Goal: Information Seeking & Learning: Understand process/instructions

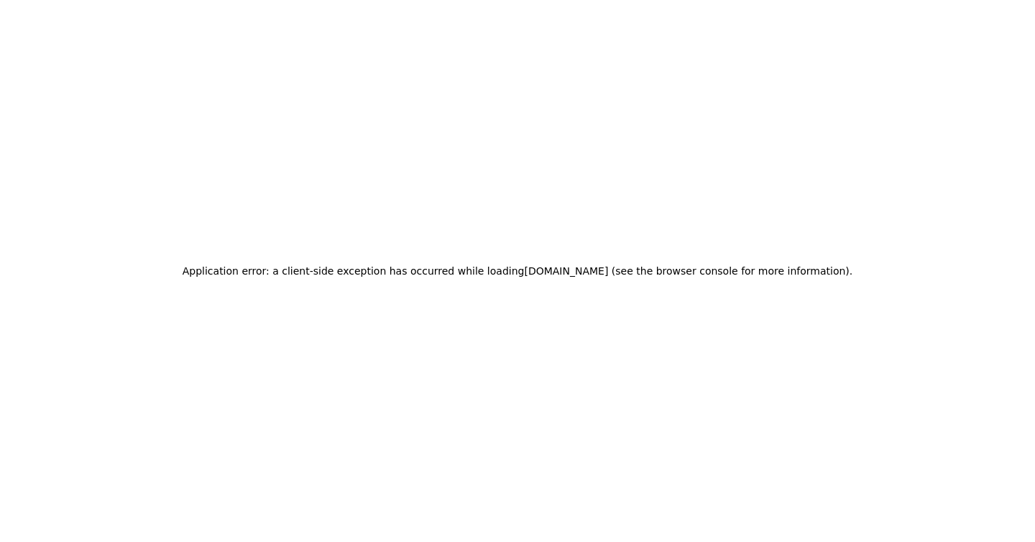
click at [197, 30] on div "Application error: a client-side exception has occurred while loading [DOMAIN_N…" at bounding box center [517, 271] width 1035 height 542
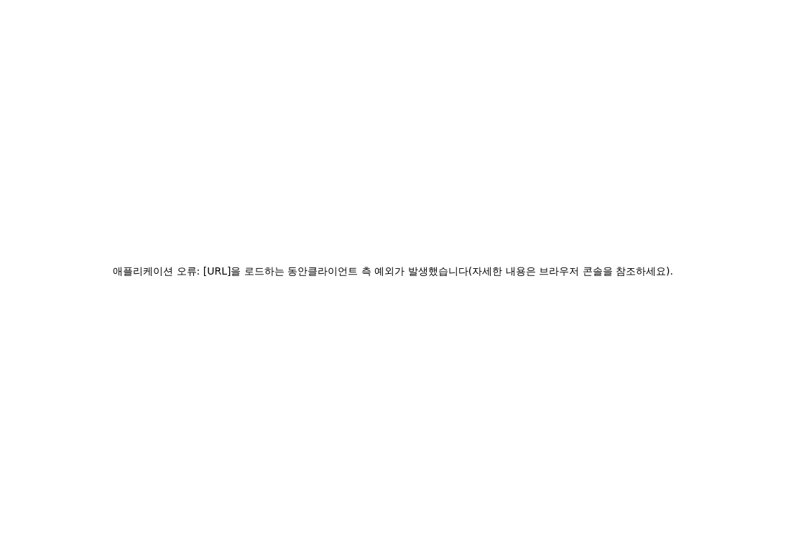
click at [734, 84] on div "애플리케이션 오류: [URL]을 로드하는 동안 클라이언트 측 예외가 발생했습니다 (자세한 내용은 브라우저 콘솔을 참조하세요) ." at bounding box center [393, 271] width 786 height 542
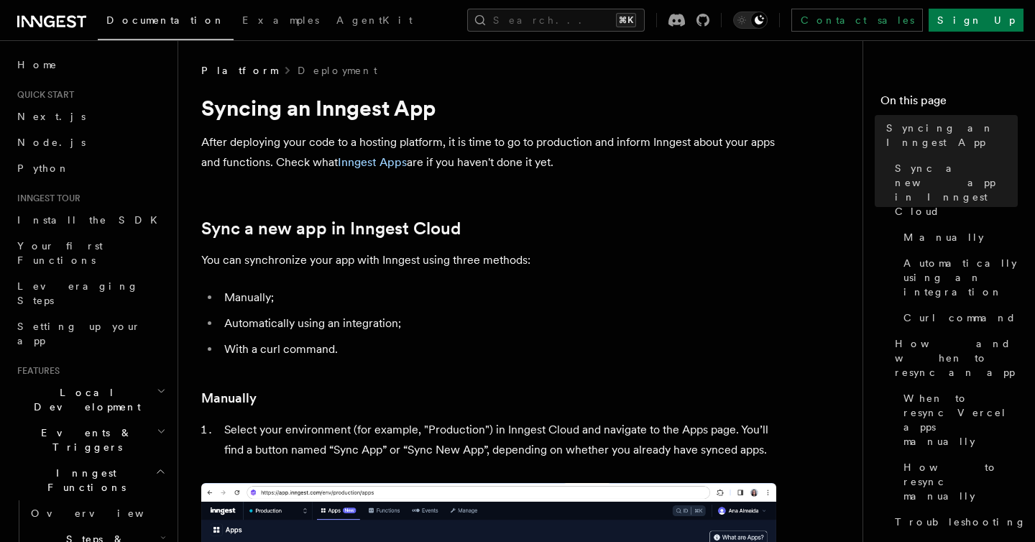
click at [507, 137] on p "After deploying your code to a hosting platform, it is time to go to production…" at bounding box center [488, 152] width 575 height 40
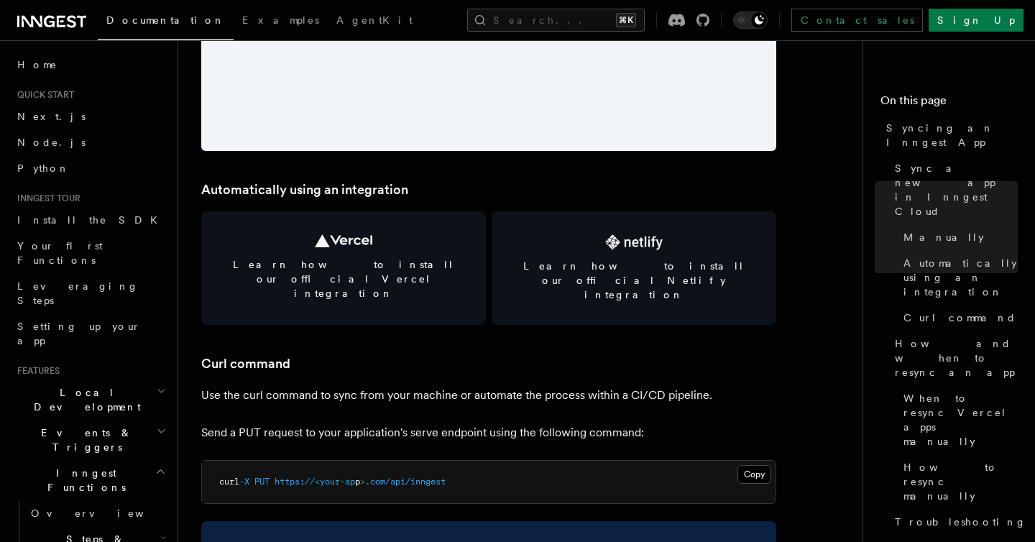
scroll to position [1907, 0]
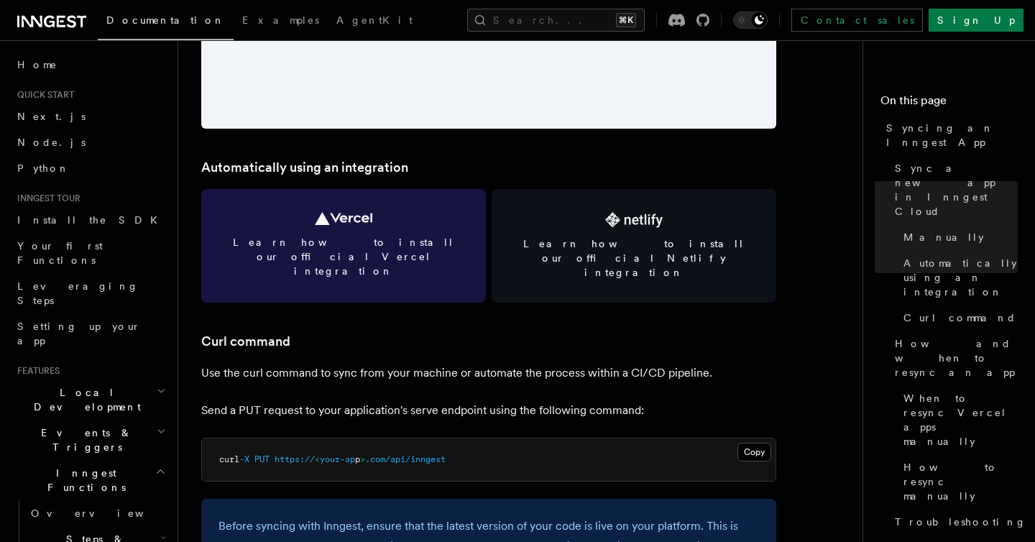
click at [426, 229] on link "Learn how to install our official Vercel integration" at bounding box center [343, 246] width 285 height 114
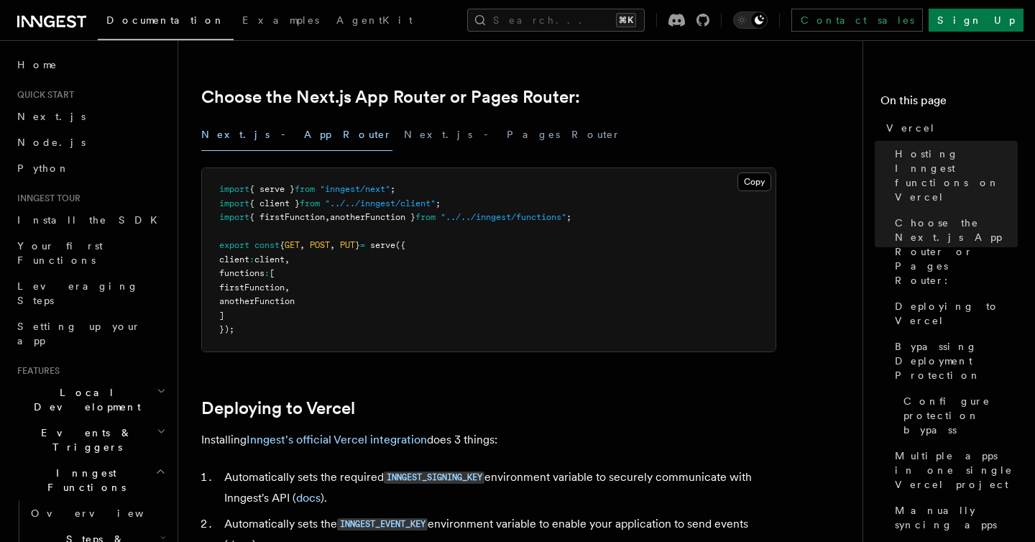
scroll to position [343, 0]
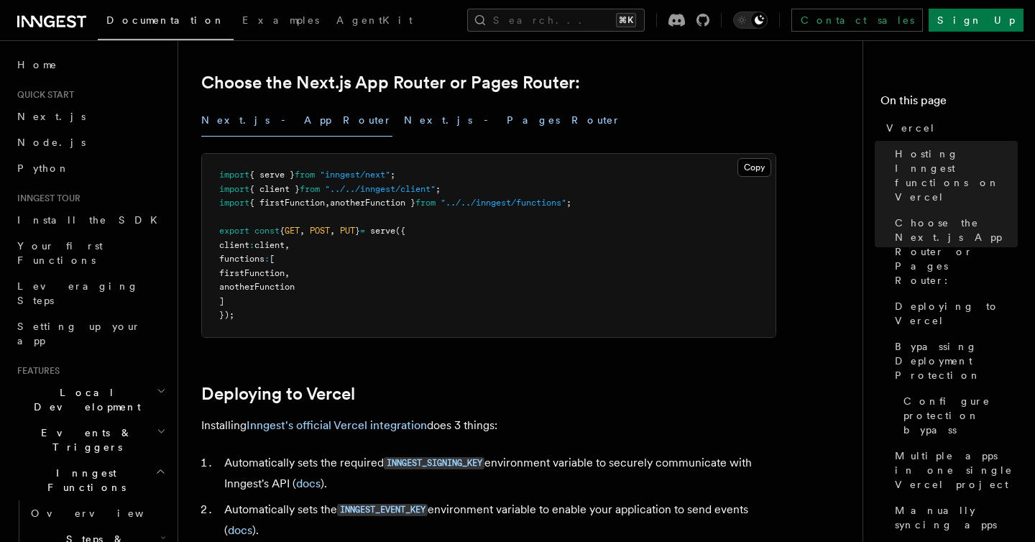
click at [404, 124] on button "Next.js - Pages Router" at bounding box center [512, 120] width 217 height 32
click at [272, 123] on button "Next.js - App Router" at bounding box center [296, 120] width 191 height 32
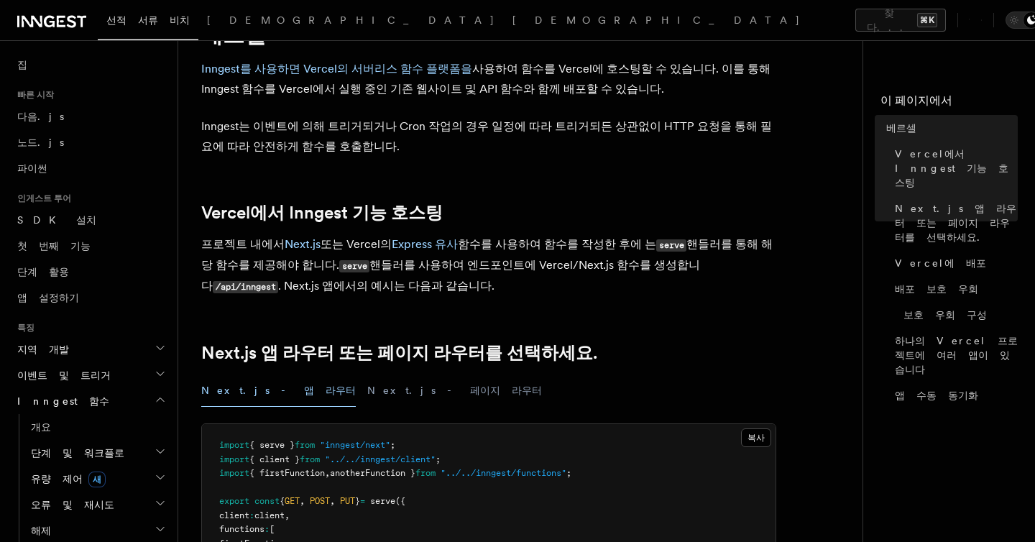
scroll to position [116, 0]
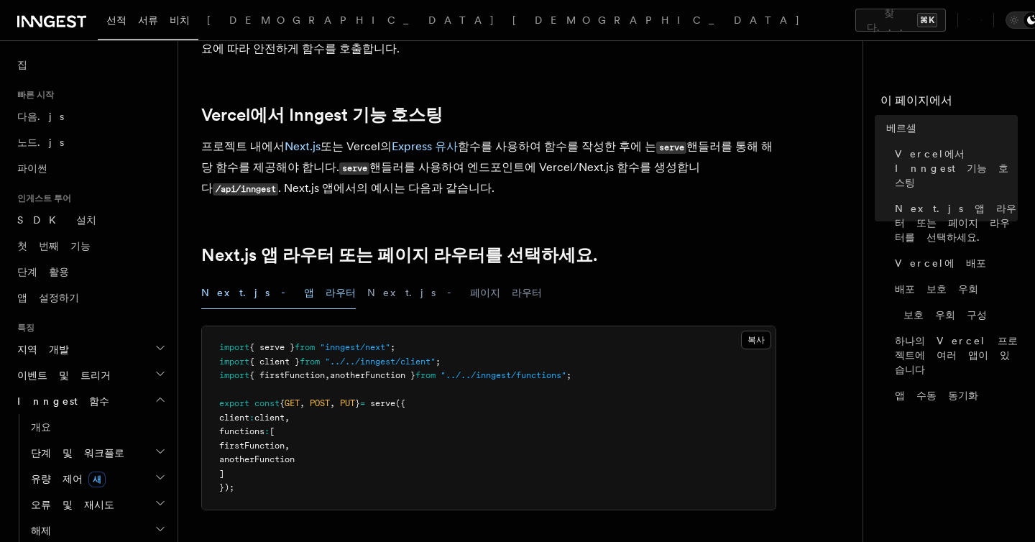
scroll to position [0, 0]
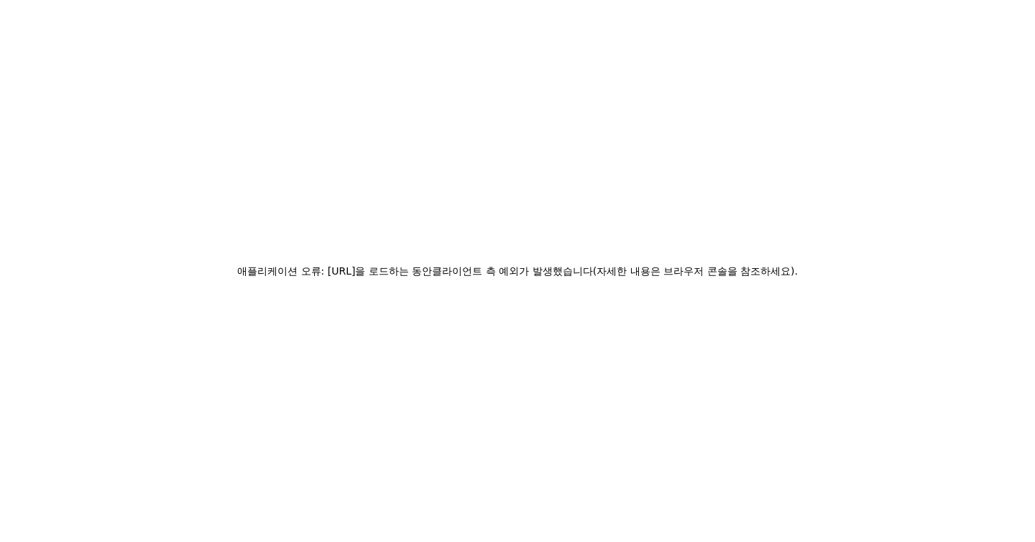
click at [803, 57] on div "애플리케이션 오류: www.inngest.com을 로드하는 동안 클라이언트 측 예외가 발생했습니다 (자세한 내용은 브라우저 콘솔을 참조하세요)…" at bounding box center [517, 271] width 1035 height 542
click at [103, 25] on div "Application error: a client-side exception has occurred while loading www.innge…" at bounding box center [517, 271] width 1035 height 542
